Goal: Task Accomplishment & Management: Use online tool/utility

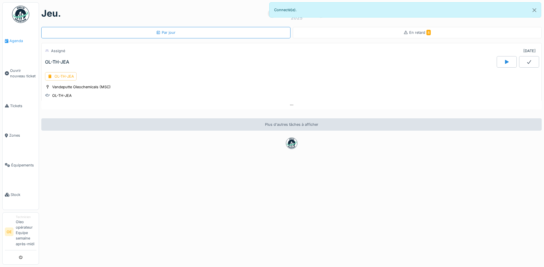
click at [17, 41] on span "Agenda" at bounding box center [22, 40] width 27 height 5
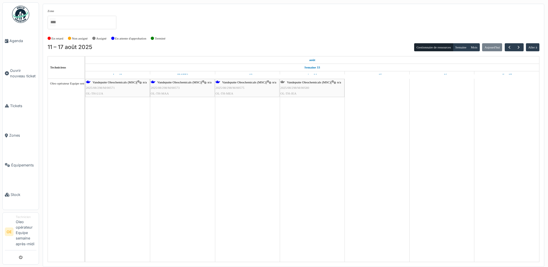
click at [291, 93] on span "OL-TH-JEA" at bounding box center [288, 93] width 16 height 3
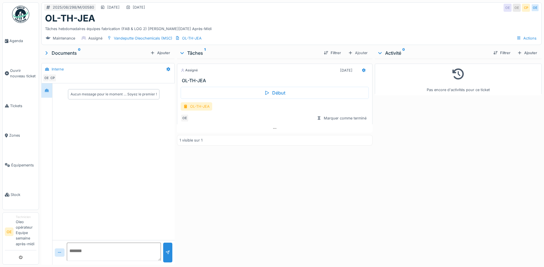
click at [204, 111] on div "OL-TH-JEA" at bounding box center [197, 106] width 32 height 8
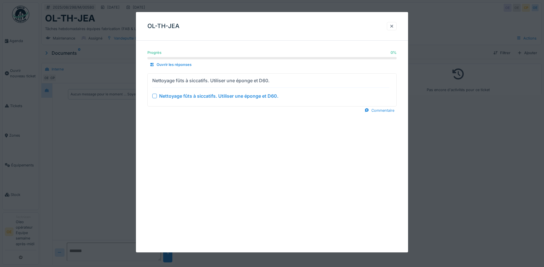
click at [156, 97] on div at bounding box center [154, 96] width 5 height 5
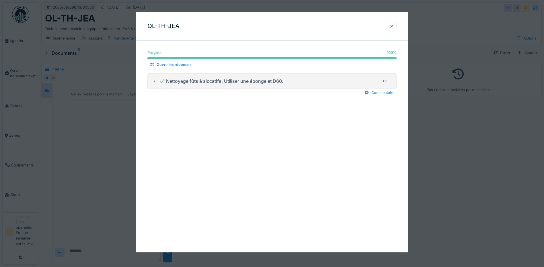
click at [394, 27] on div at bounding box center [391, 26] width 5 height 5
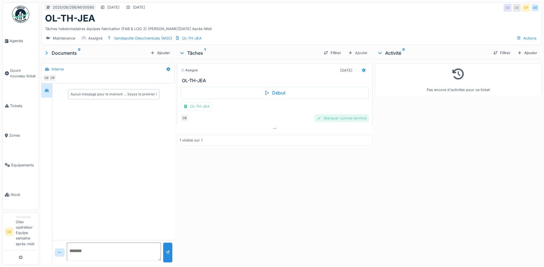
click at [346, 122] on div "Marquer comme terminé" at bounding box center [342, 118] width 54 height 8
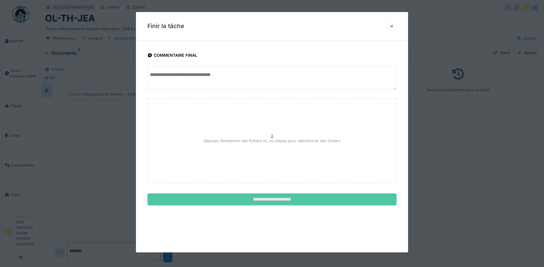
click at [257, 200] on input "**********" at bounding box center [271, 200] width 249 height 12
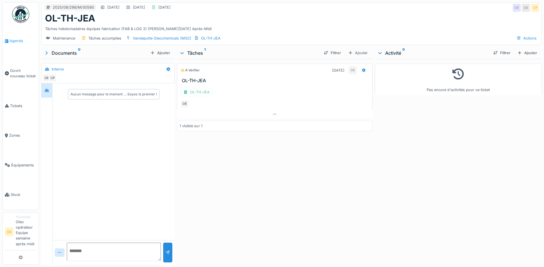
click at [17, 40] on span "Agenda" at bounding box center [22, 40] width 27 height 5
